Goal: Task Accomplishment & Management: Complete application form

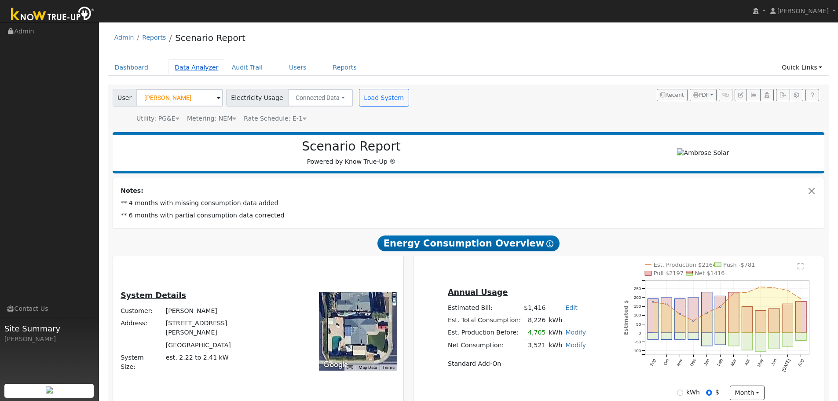
click at [177, 67] on link "Data Analyzer" at bounding box center [196, 67] width 57 height 16
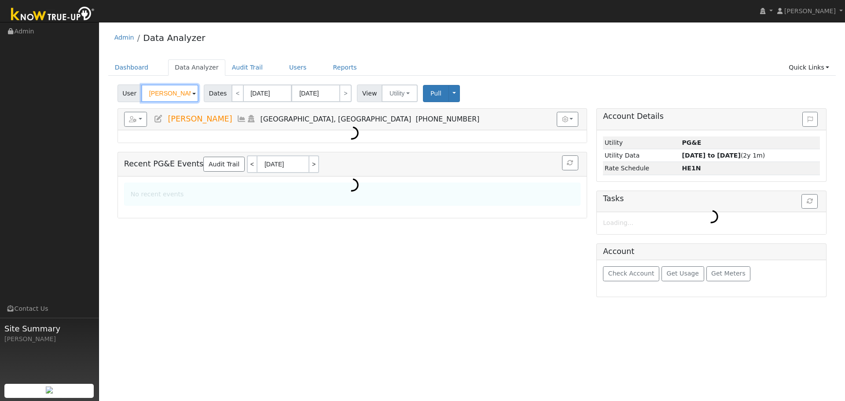
click at [171, 94] on input "Lee Vest" at bounding box center [169, 94] width 57 height 18
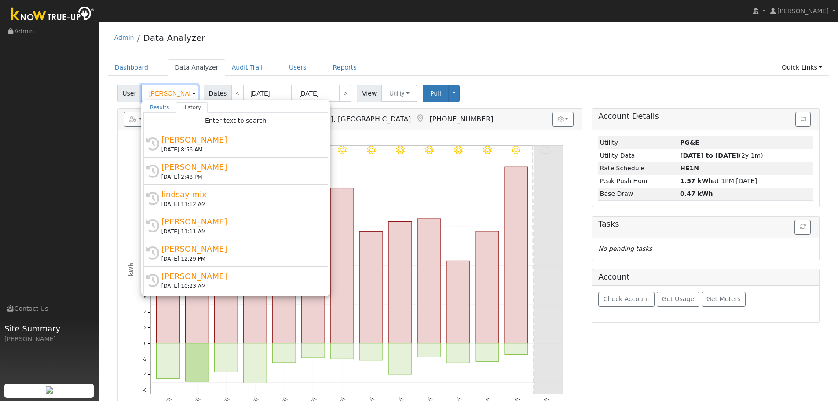
click at [171, 94] on input "[PERSON_NAME]" at bounding box center [169, 94] width 57 height 18
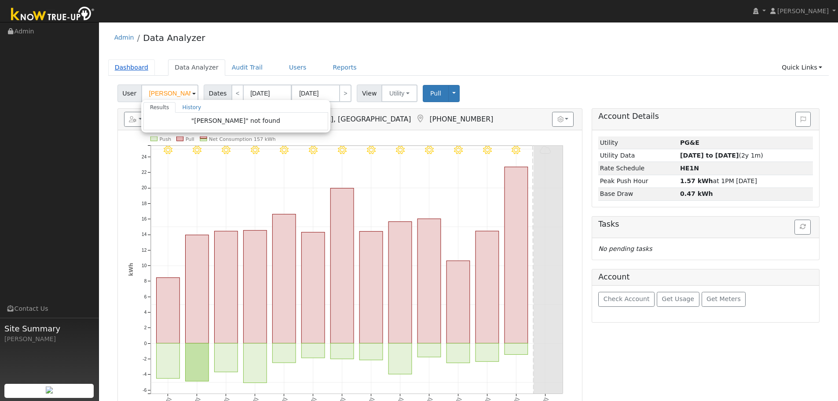
click at [142, 71] on link "Dashboard" at bounding box center [131, 67] width 47 height 16
type input "[PERSON_NAME]"
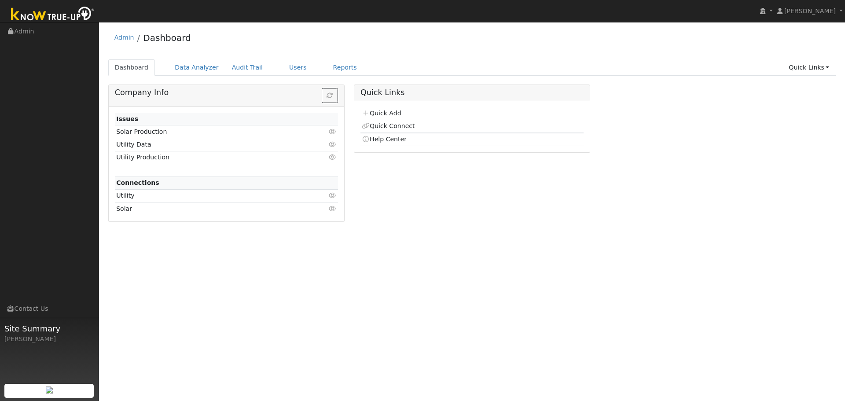
click at [382, 110] on link "Quick Add" at bounding box center [381, 113] width 39 height 7
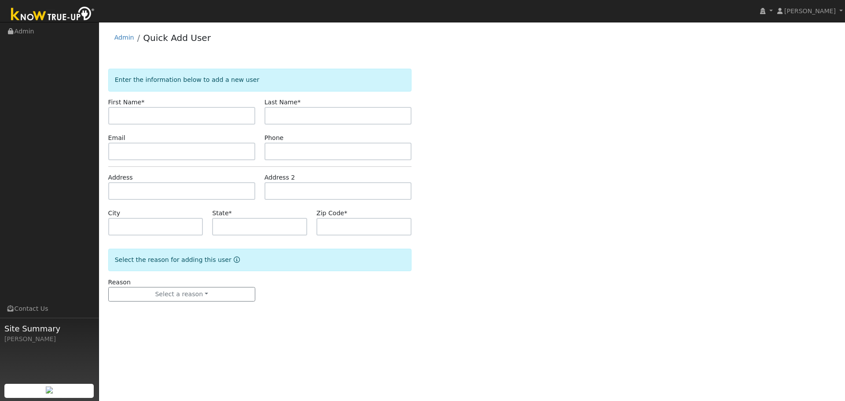
click at [182, 112] on input "text" at bounding box center [181, 116] width 147 height 18
type input "Paul"
type input "Hayer"
click at [150, 153] on input "text" at bounding box center [181, 152] width 147 height 18
paste input "hirday87@yahoo.com"
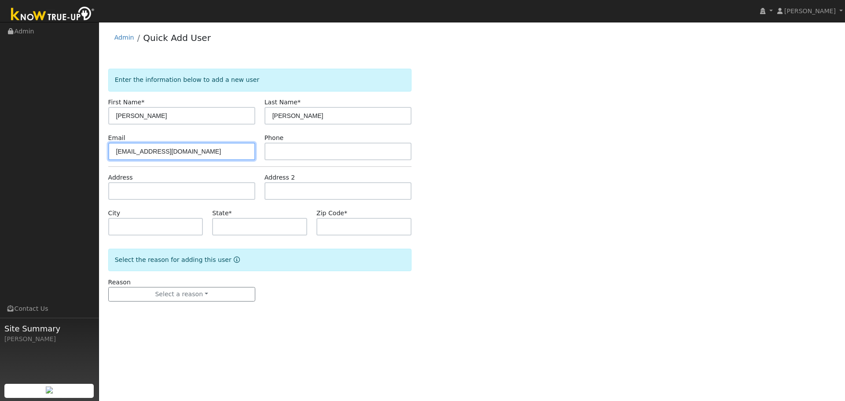
type input "hirday87@yahoo.com"
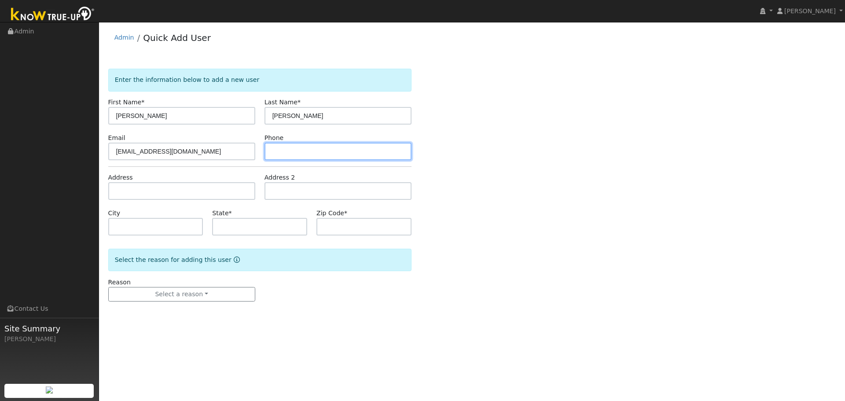
click at [285, 151] on input "text" at bounding box center [338, 152] width 147 height 18
paste input "510-931-8801"
type input "510-931-8801"
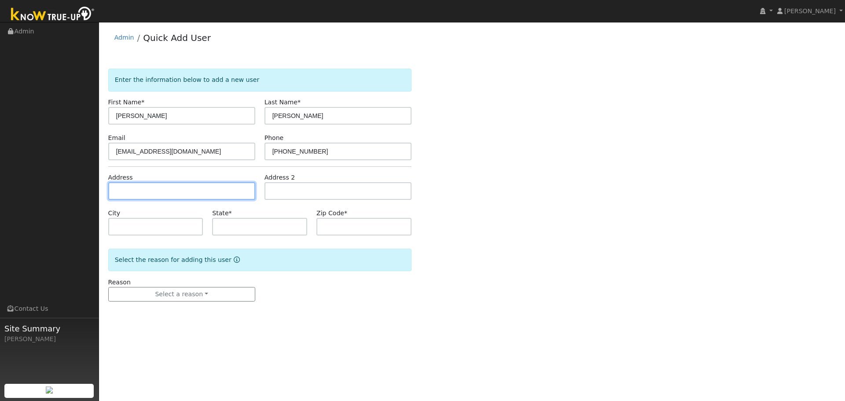
click at [198, 194] on input "text" at bounding box center [181, 191] width 147 height 18
paste input "481 Baler Cir"
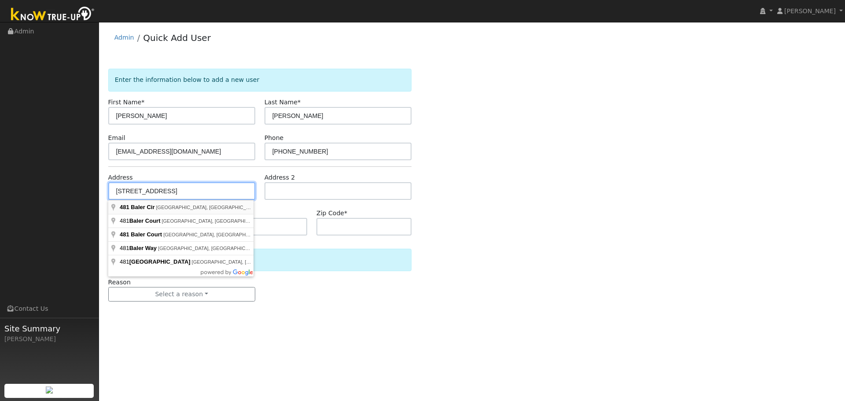
type input "481 Baler Circle"
type input "Vacaville"
type input "CA"
type input "95687"
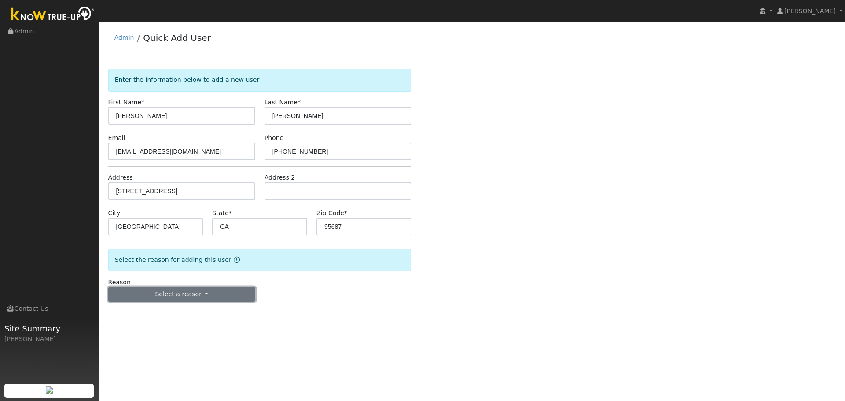
click at [152, 293] on button "Select a reason" at bounding box center [181, 294] width 147 height 15
click at [150, 311] on link "New lead" at bounding box center [157, 312] width 97 height 12
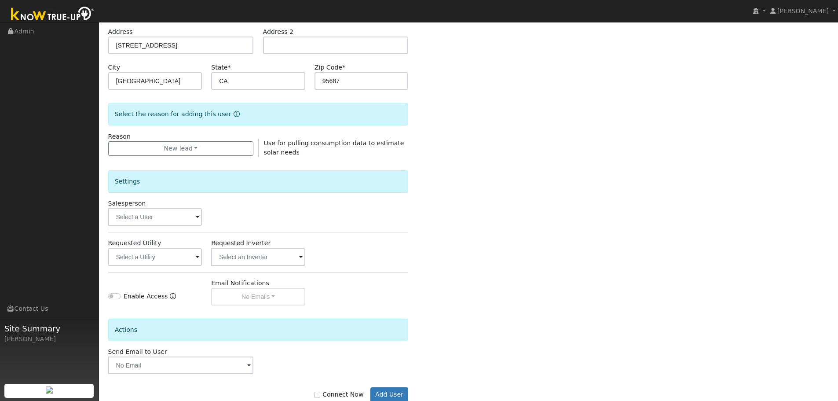
scroll to position [169, 0]
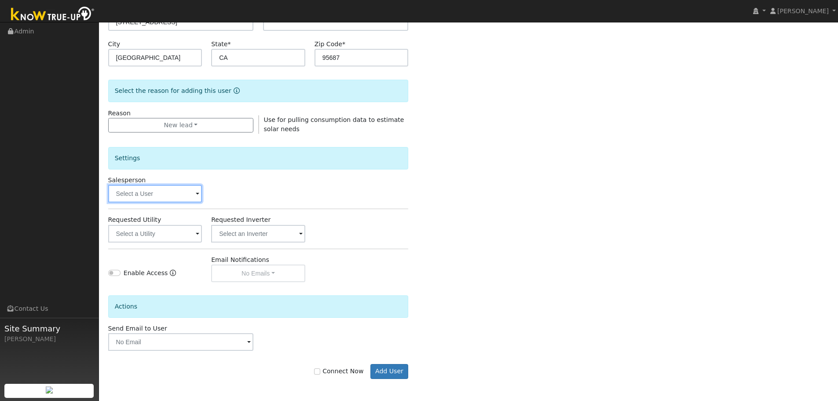
click at [140, 196] on input "text" at bounding box center [155, 194] width 94 height 18
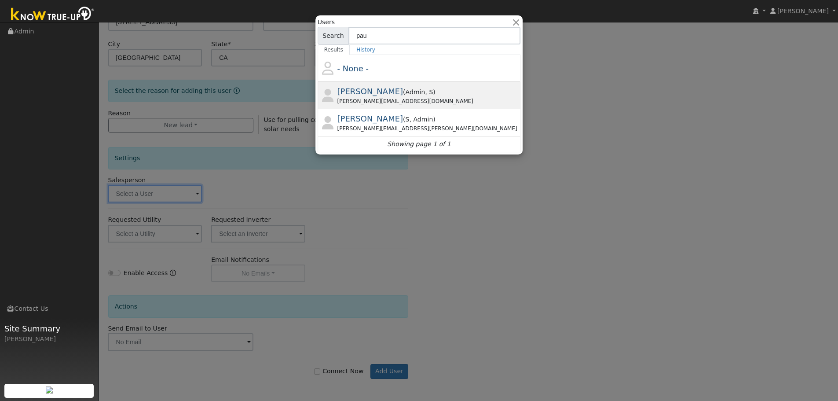
type input "pau"
click at [378, 98] on div "Paul@ambrosesolar.com" at bounding box center [429, 101] width 182 height 8
type input "Paul Barber"
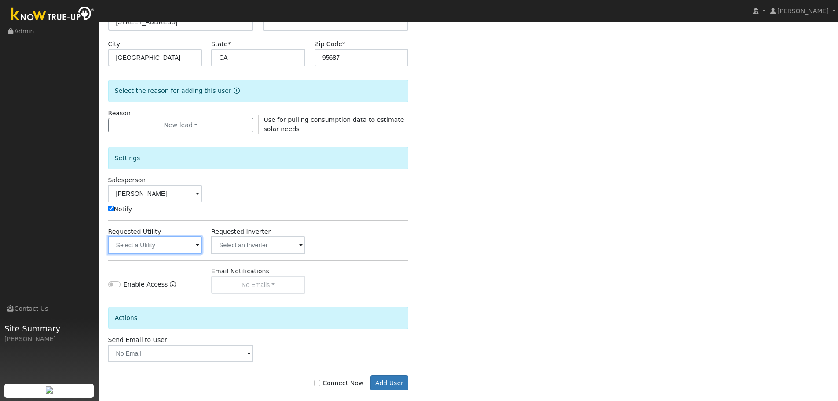
click at [157, 248] on input "text" at bounding box center [155, 245] width 94 height 18
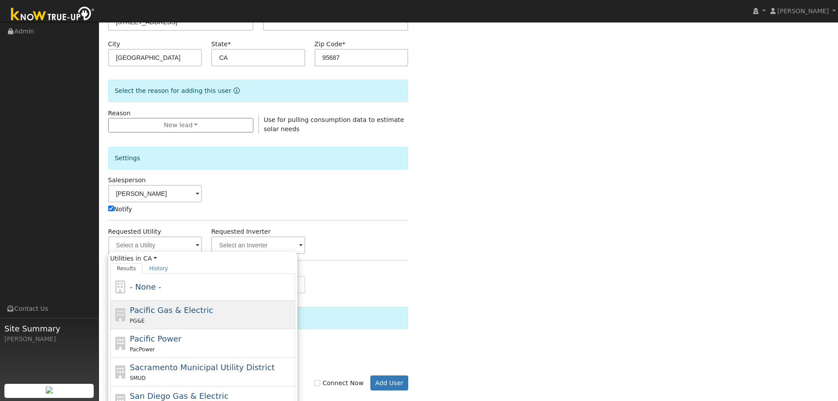
click at [170, 305] on span "Pacific Gas & Electric" at bounding box center [171, 309] width 83 height 9
type input "Pacific Gas & Electric"
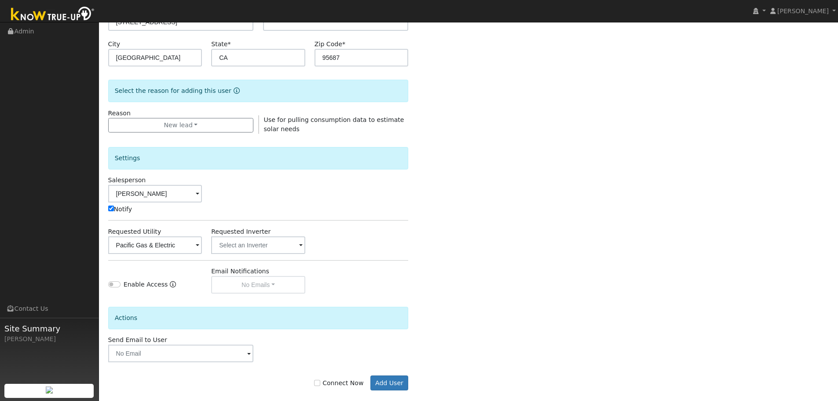
click at [344, 385] on label "Connect Now" at bounding box center [338, 382] width 49 height 9
click at [320, 385] on input "Connect Now" at bounding box center [317, 383] width 6 height 6
checkbox input "true"
click at [383, 386] on button "Add User" at bounding box center [390, 382] width 38 height 15
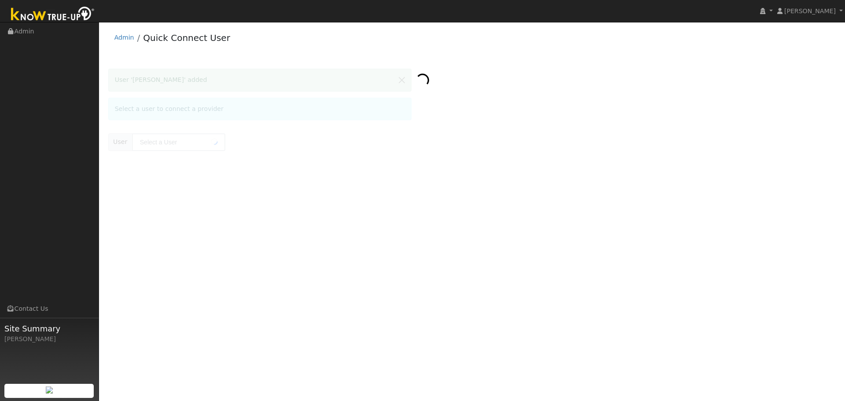
type input "[PERSON_NAME]"
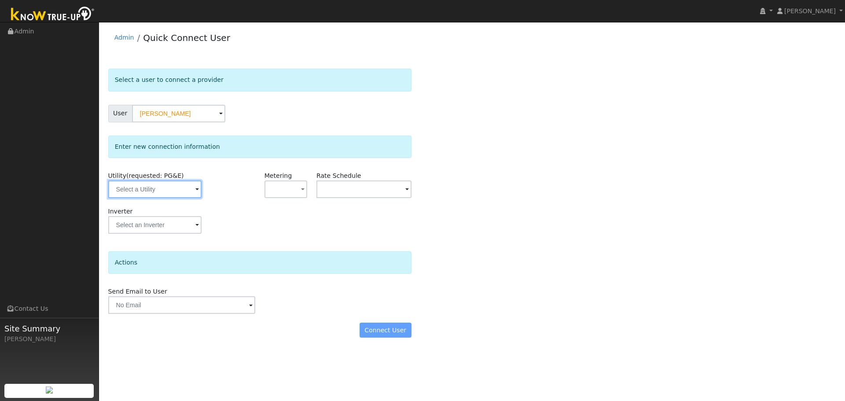
click at [165, 187] on input "text" at bounding box center [154, 189] width 93 height 18
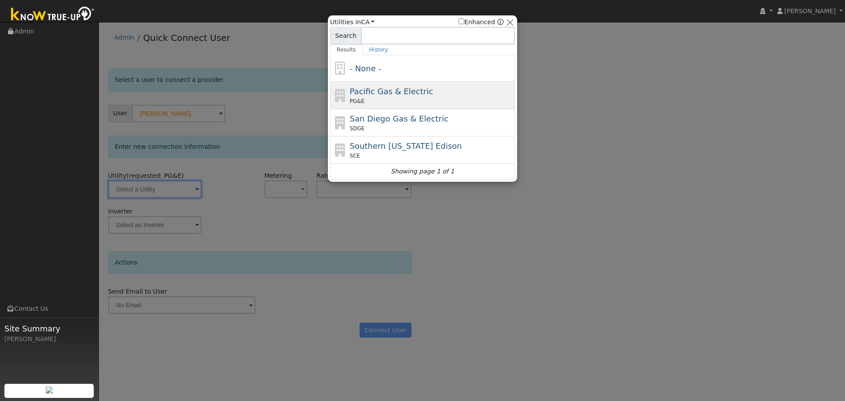
click at [372, 98] on div "PG&E" at bounding box center [431, 101] width 163 height 8
type input "PG&E"
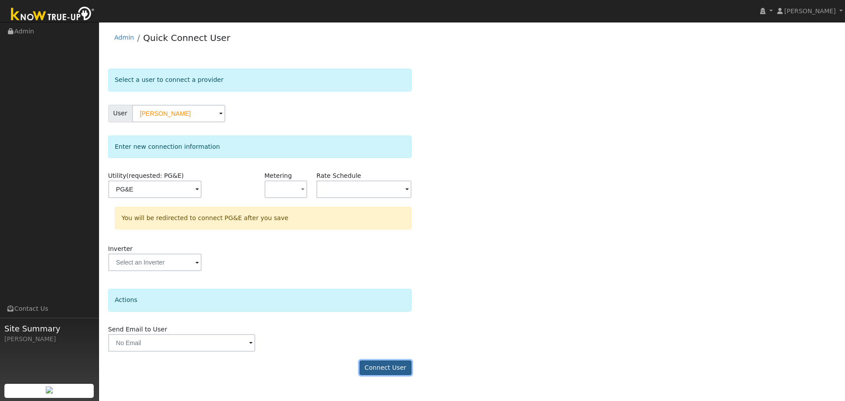
click at [392, 364] on button "Connect User" at bounding box center [386, 367] width 52 height 15
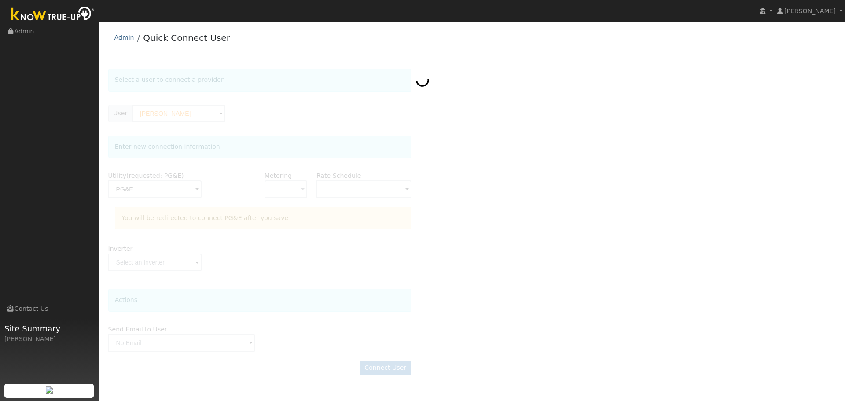
click at [128, 40] on link "Admin" at bounding box center [124, 37] width 20 height 7
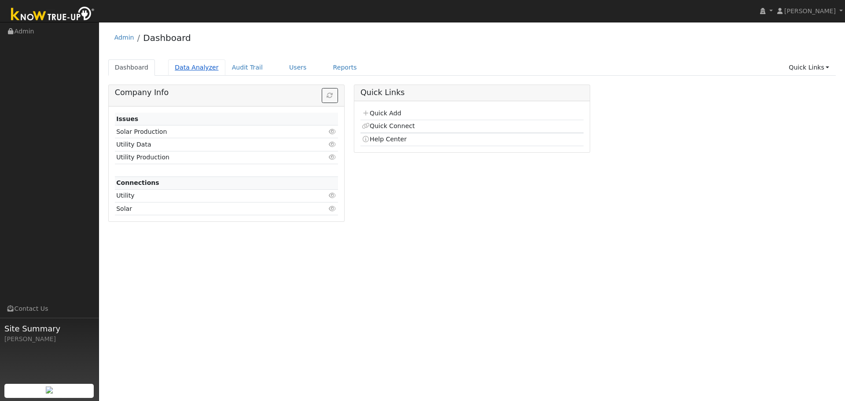
click at [191, 69] on link "Data Analyzer" at bounding box center [196, 67] width 57 height 16
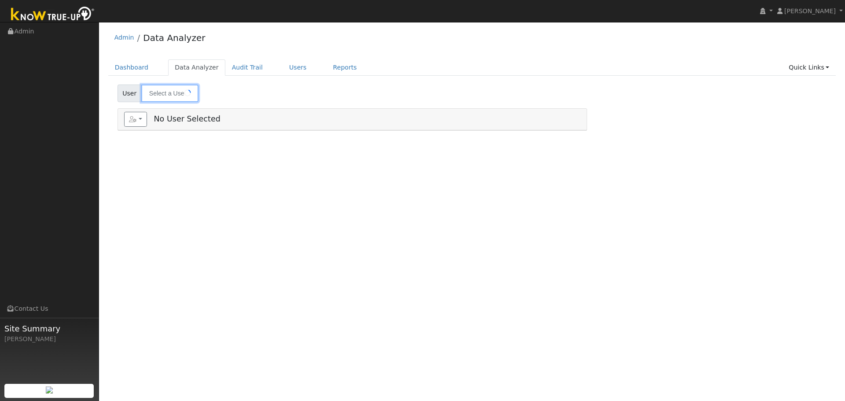
type input "Lee Vest"
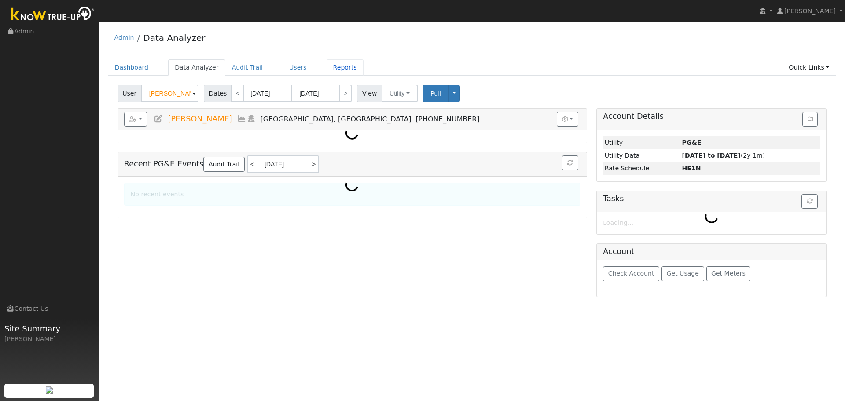
click at [327, 66] on link "Reports" at bounding box center [345, 67] width 37 height 16
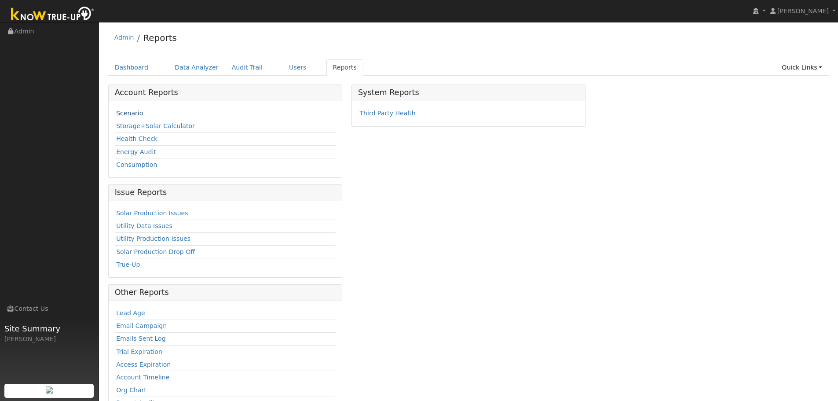
click at [125, 116] on link "Scenario" at bounding box center [129, 113] width 27 height 7
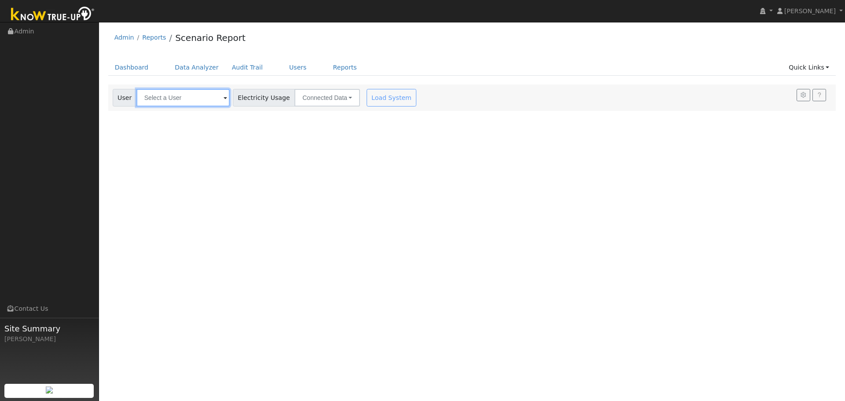
click at [176, 96] on input "text" at bounding box center [182, 98] width 93 height 18
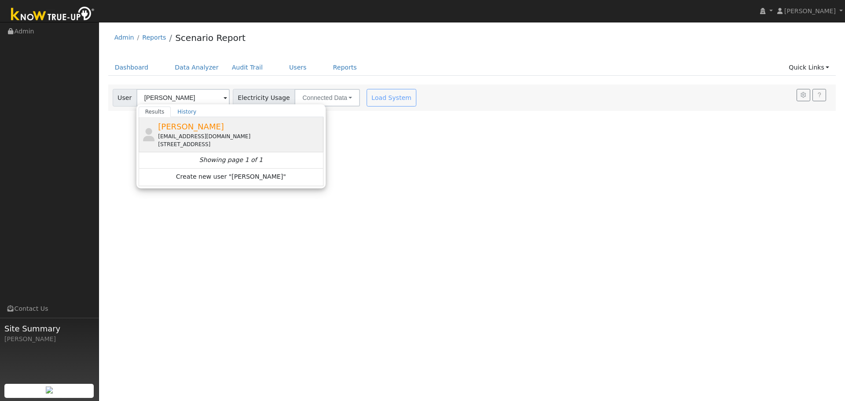
click at [182, 134] on div "hirday87@yahoo.com" at bounding box center [239, 136] width 163 height 8
type input "[PERSON_NAME]"
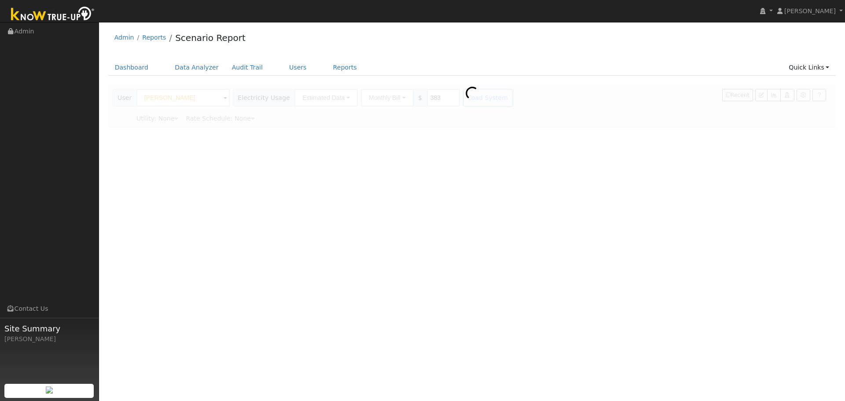
type input "Pacific Gas & Electric"
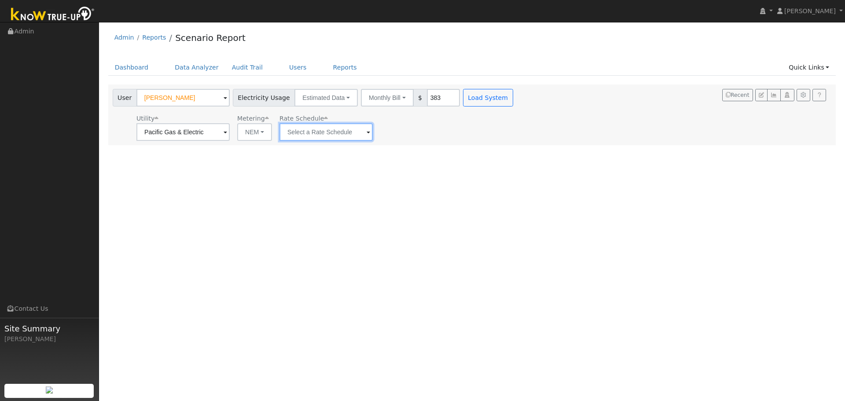
click at [324, 133] on input "text" at bounding box center [325, 132] width 93 height 18
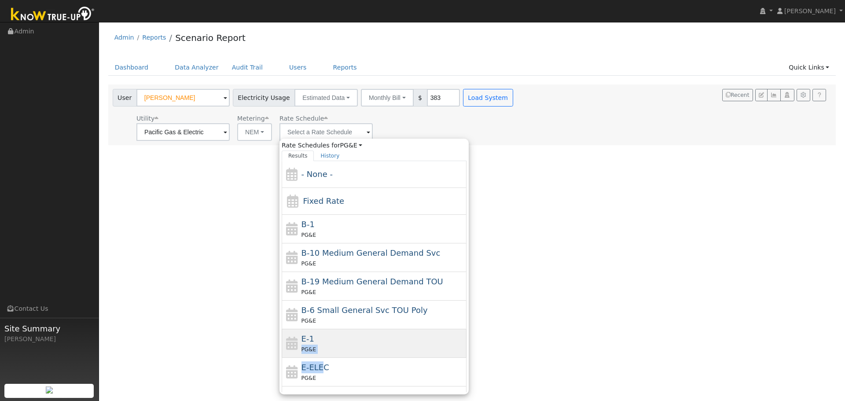
drag, startPoint x: 318, startPoint y: 358, endPoint x: 320, endPoint y: 343, distance: 14.6
click at [320, 343] on div "- None - Fixed Rate B-1 PG&E B-10 Medium General Demand Svc PG&E B-19 Medium Ge…" at bounding box center [374, 276] width 185 height 231
click at [320, 343] on div "E-1 PG&E" at bounding box center [382, 343] width 163 height 21
type input "E-1"
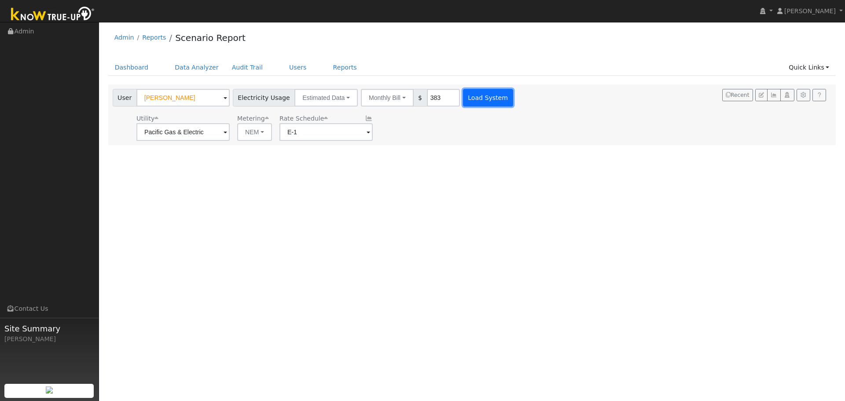
click at [464, 97] on button "Load System" at bounding box center [488, 98] width 50 height 18
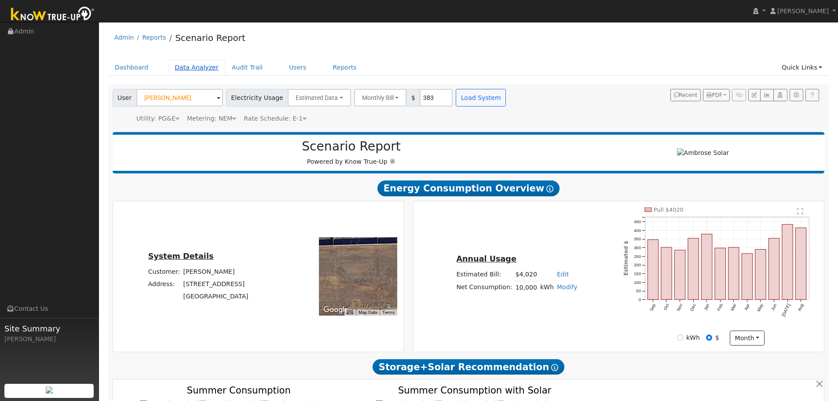
click at [204, 70] on link "Data Analyzer" at bounding box center [196, 67] width 57 height 16
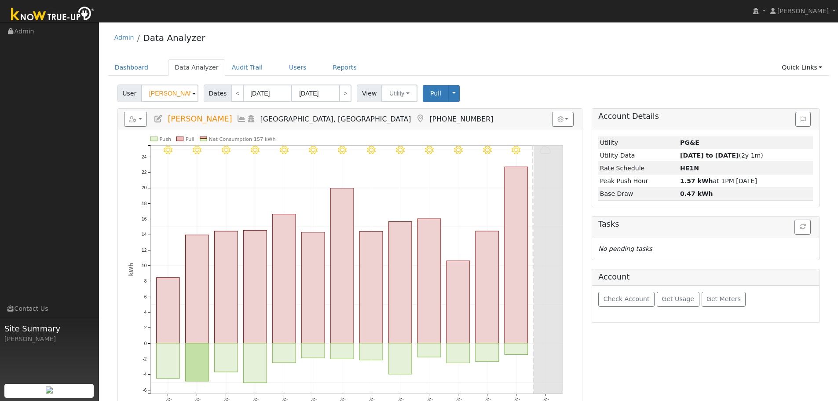
click at [173, 96] on input "[PERSON_NAME]" at bounding box center [169, 94] width 57 height 18
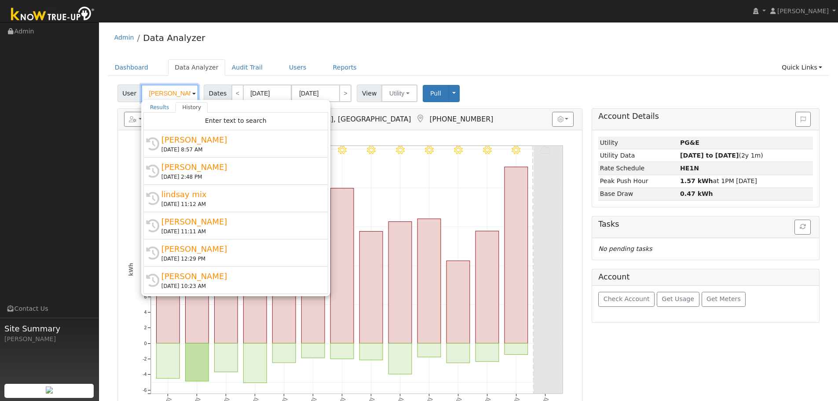
click at [173, 96] on input "[PERSON_NAME]" at bounding box center [169, 94] width 57 height 18
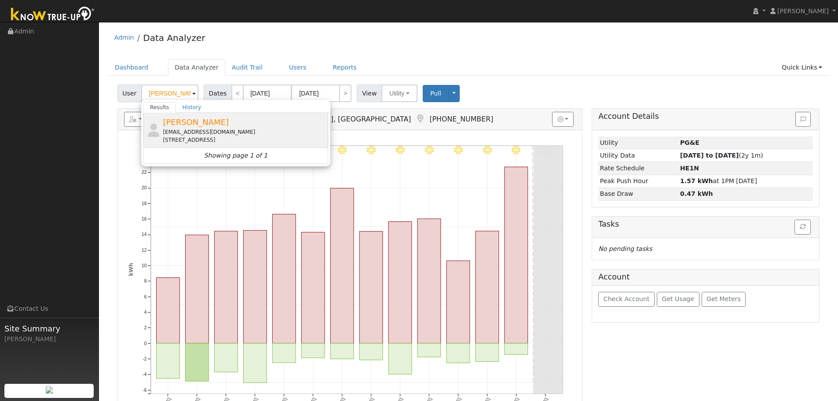
click at [180, 123] on span "[PERSON_NAME]" at bounding box center [196, 122] width 66 height 9
type input "[PERSON_NAME]"
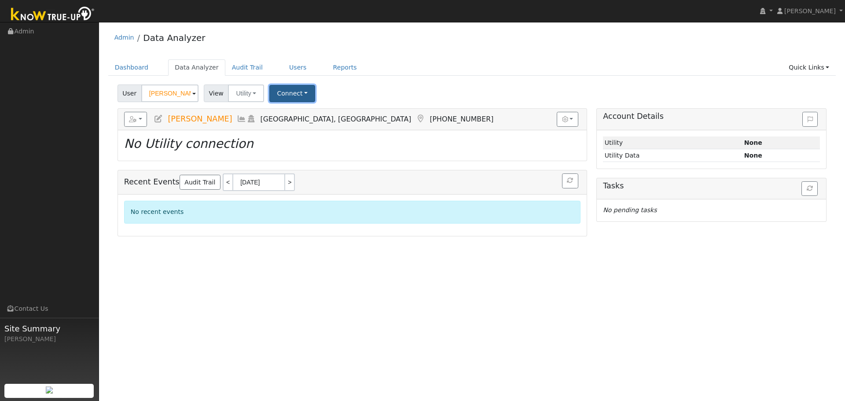
click at [273, 93] on button "Connect" at bounding box center [292, 93] width 46 height 17
click at [294, 121] on div "Select a Provider Quick Connect" at bounding box center [305, 122] width 70 height 38
click at [294, 115] on link "Select a Provider" at bounding box center [304, 113] width 69 height 12
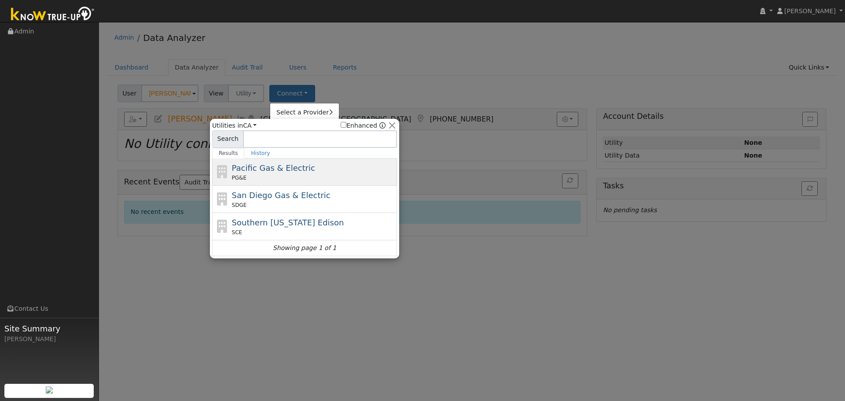
click at [232, 181] on span "PG&E" at bounding box center [239, 178] width 15 height 8
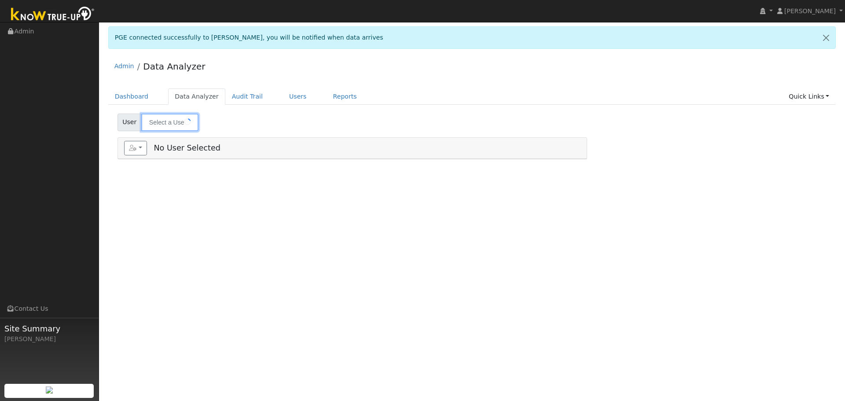
type input "[PERSON_NAME]"
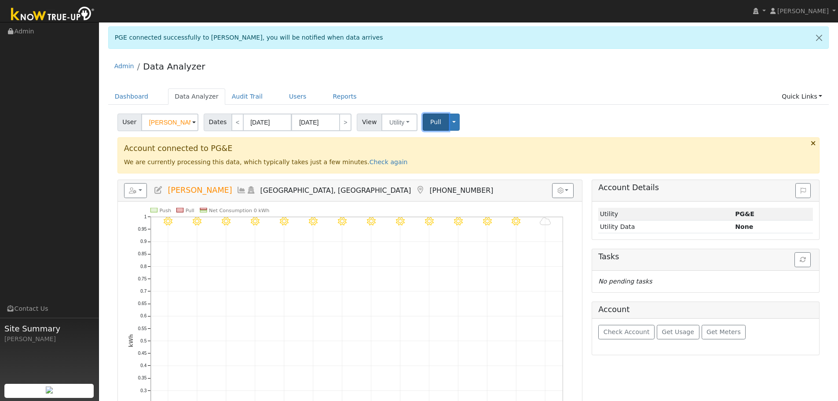
click at [427, 129] on button "Pull" at bounding box center [436, 122] width 26 height 17
click at [327, 97] on link "Reports" at bounding box center [345, 96] width 37 height 16
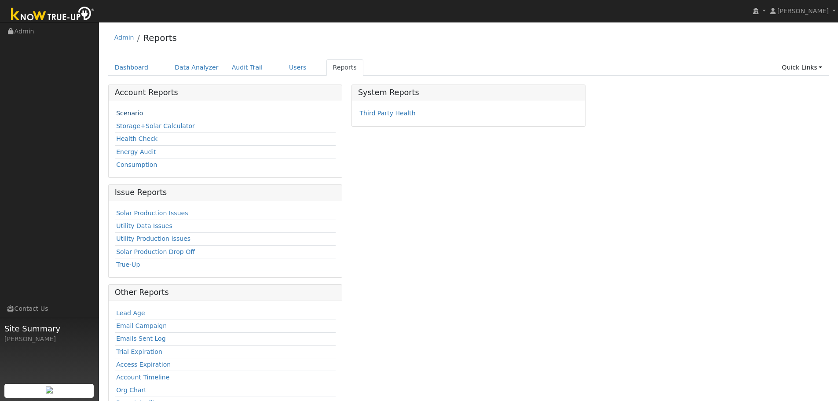
click at [129, 114] on link "Scenario" at bounding box center [129, 113] width 27 height 7
click at [131, 114] on link "Scenario" at bounding box center [129, 113] width 27 height 7
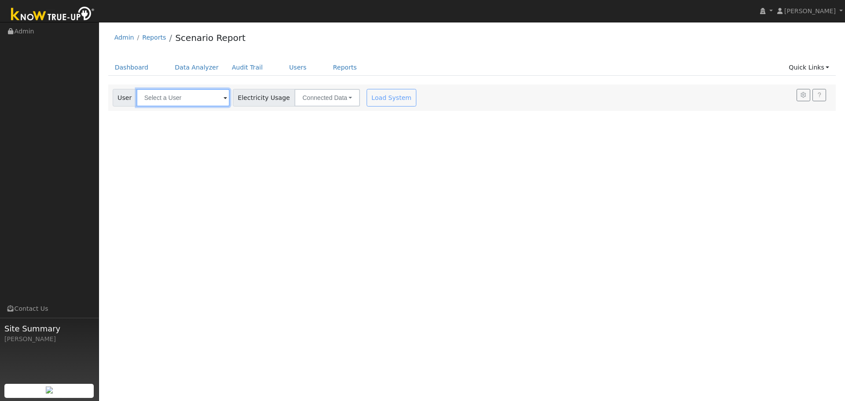
click at [184, 99] on input "text" at bounding box center [182, 98] width 93 height 18
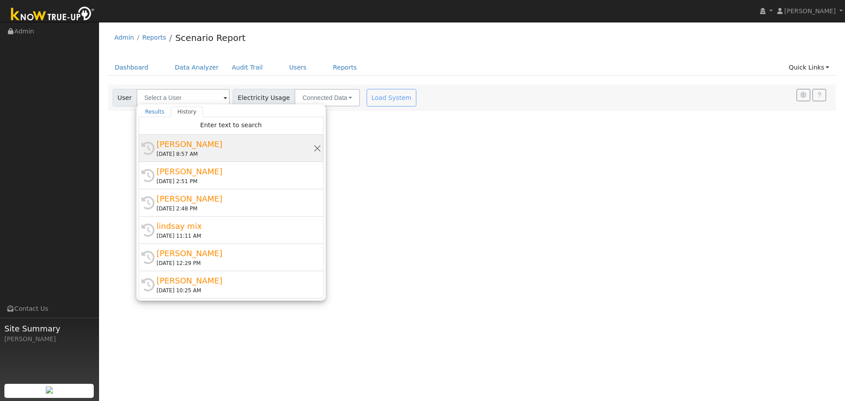
click at [185, 147] on div "[PERSON_NAME]" at bounding box center [235, 144] width 157 height 12
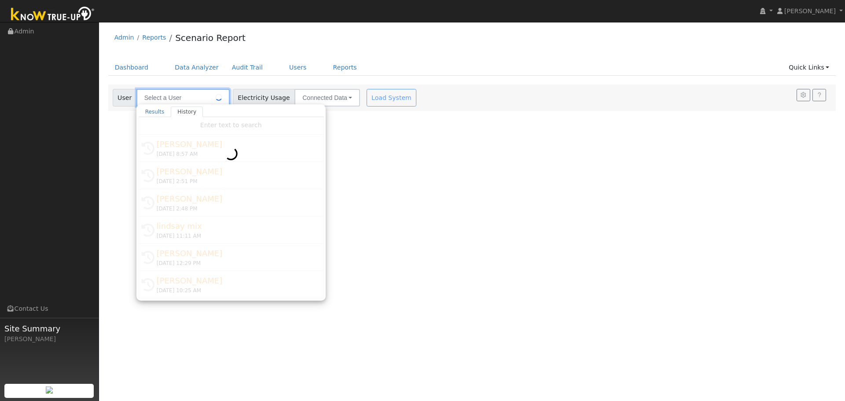
type input "[PERSON_NAME]"
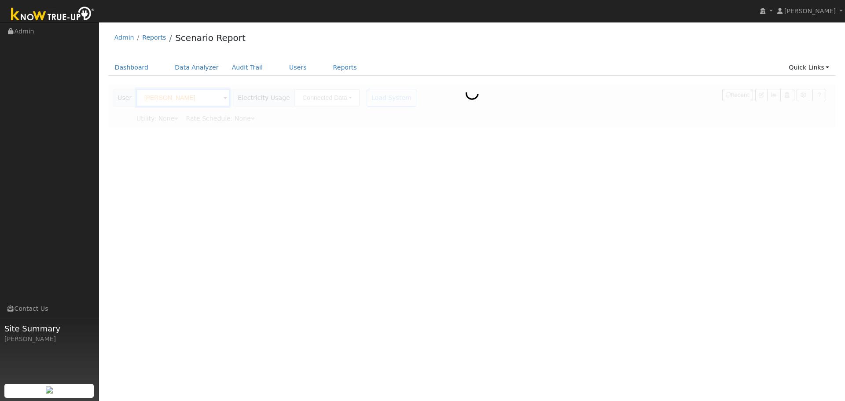
type input "Pacific Gas & Electric"
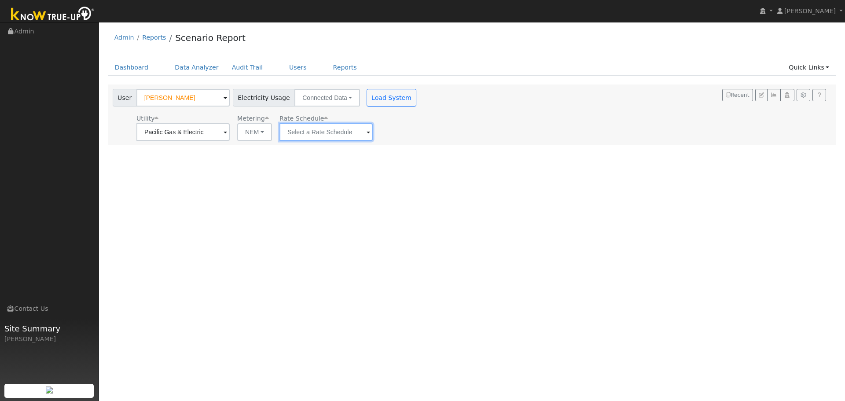
click at [298, 130] on input "text" at bounding box center [325, 132] width 93 height 18
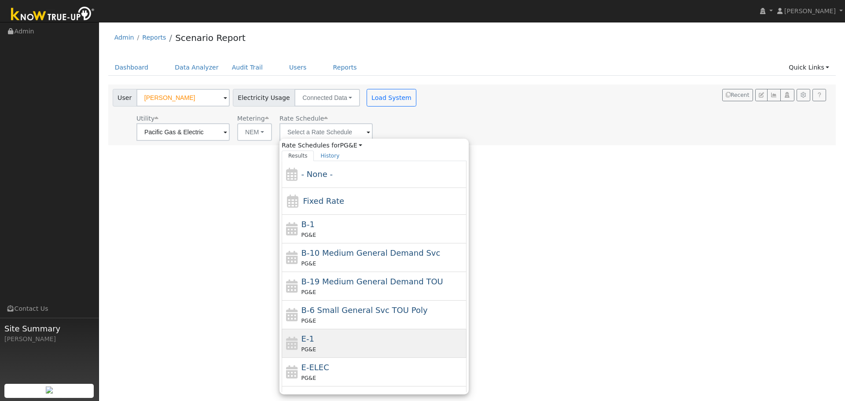
click at [305, 345] on div "PG&E" at bounding box center [382, 349] width 163 height 9
type input "E-1"
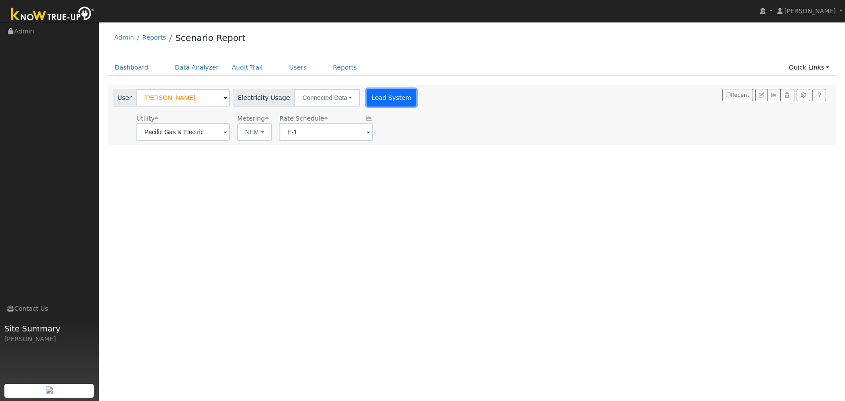
click at [380, 98] on button "Load System" at bounding box center [392, 98] width 50 height 18
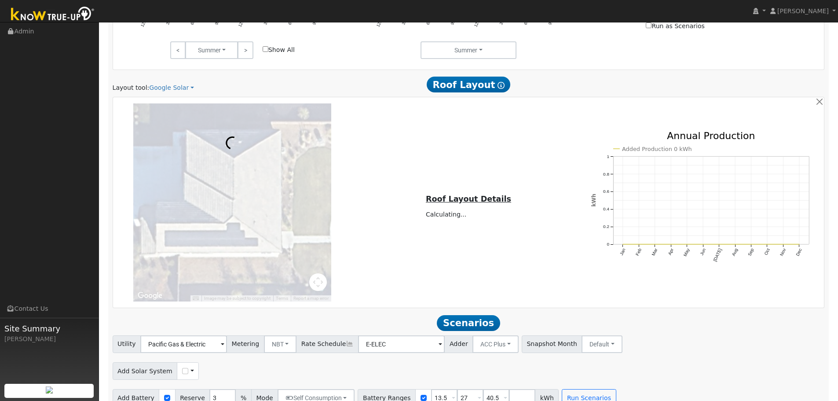
scroll to position [546, 0]
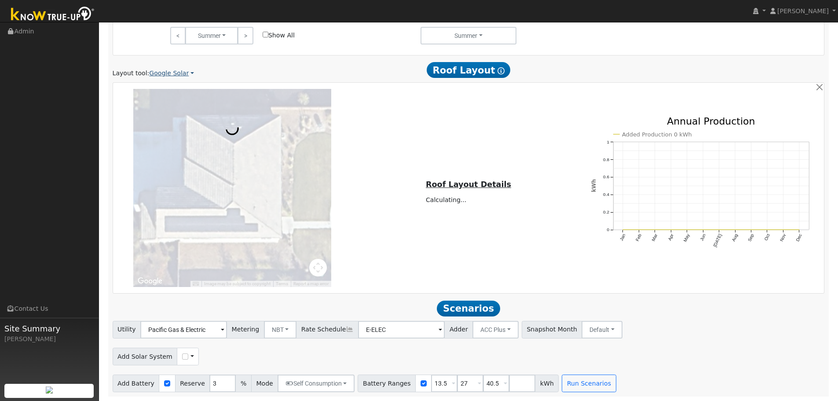
click at [170, 72] on link "Google Solar" at bounding box center [171, 73] width 45 height 9
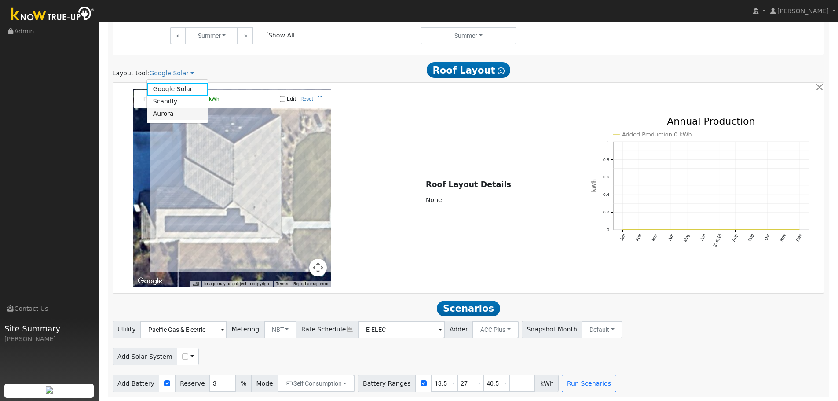
click at [170, 116] on link "Aurora" at bounding box center [177, 114] width 61 height 12
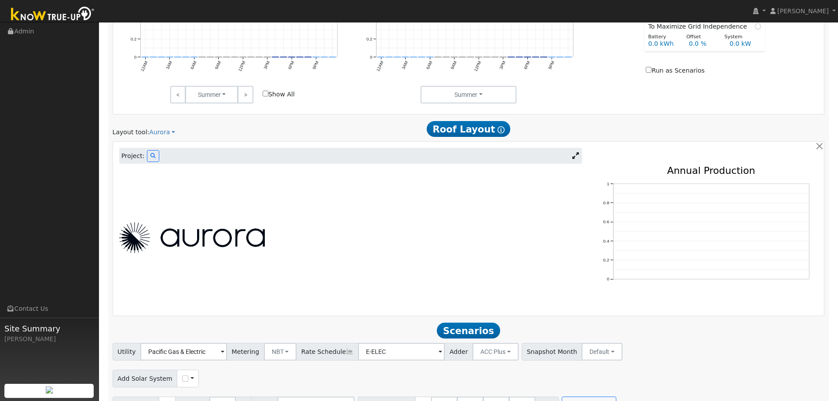
scroll to position [508, 0]
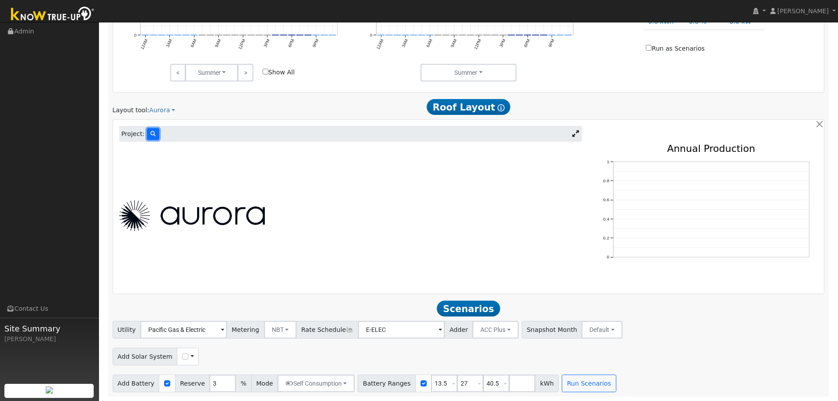
click at [152, 133] on icon at bounding box center [153, 133] width 5 height 5
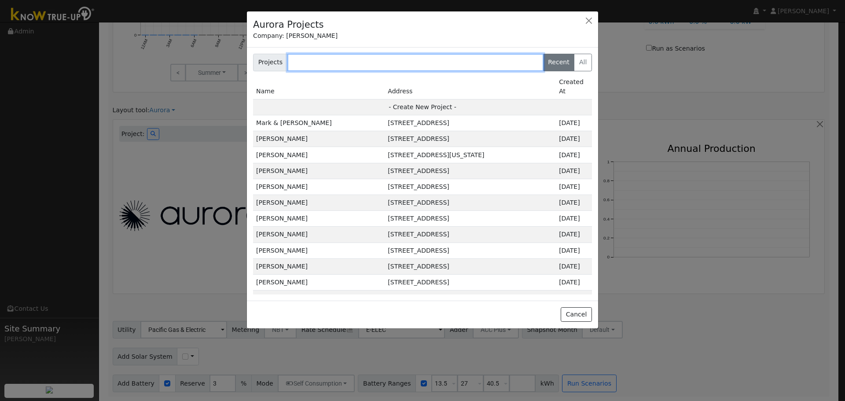
click at [366, 60] on input "text" at bounding box center [415, 63] width 256 height 18
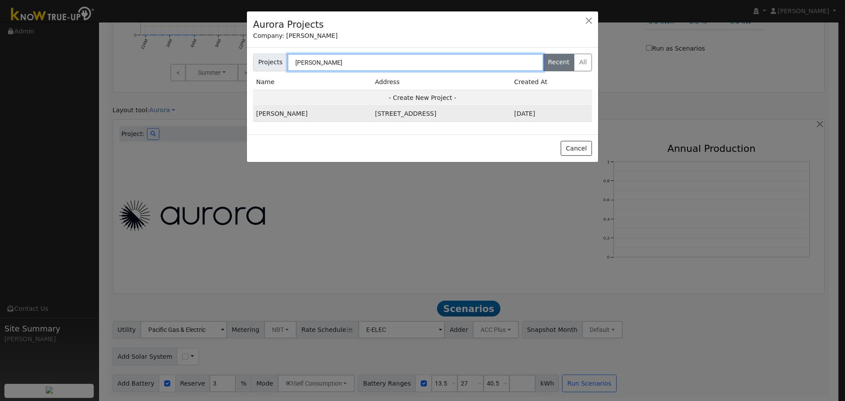
type input "[PERSON_NAME]"
click at [288, 113] on td "[PERSON_NAME]" at bounding box center [312, 114] width 119 height 16
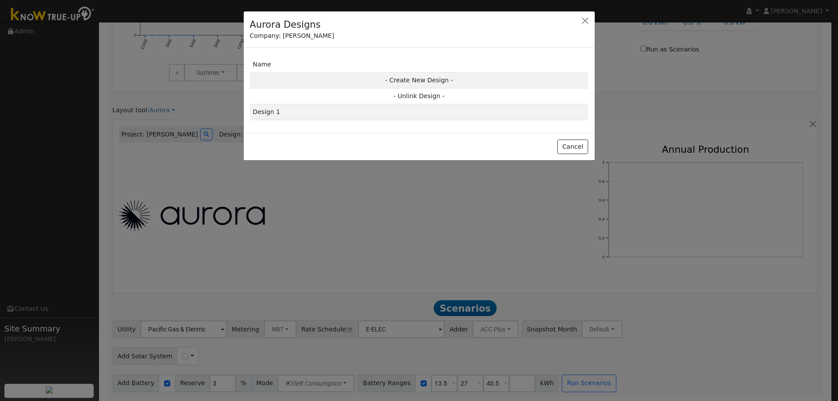
scroll to position [509, 0]
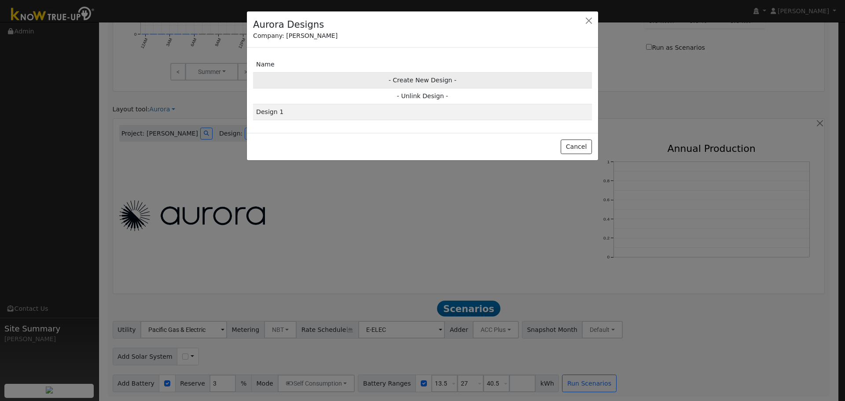
click at [443, 84] on td "- Create New Design -" at bounding box center [422, 80] width 339 height 16
type input "Design"
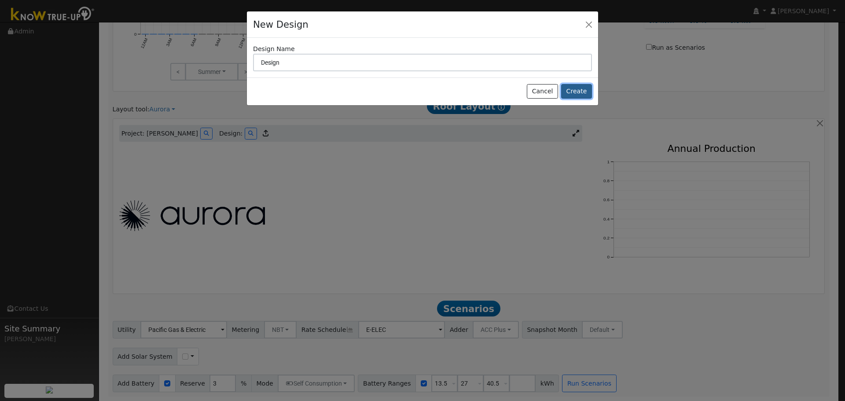
click at [574, 93] on button "Create" at bounding box center [576, 91] width 31 height 15
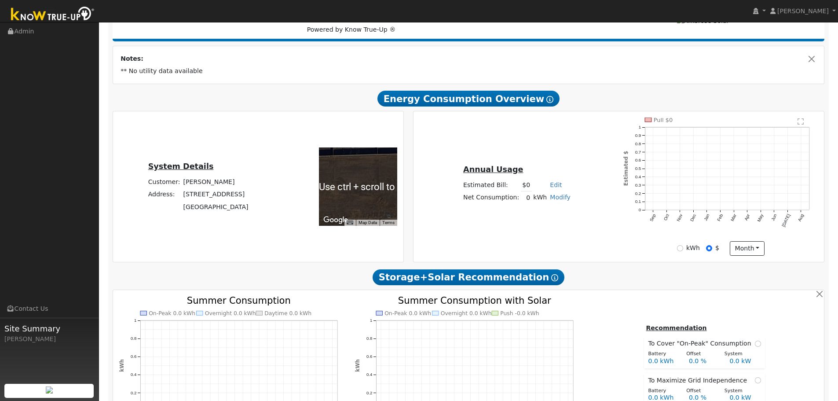
scroll to position [0, 0]
